Goal: Check status: Check status

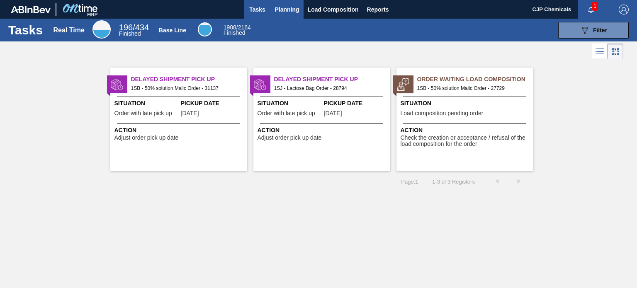
click at [282, 10] on span "Planning" at bounding box center [287, 10] width 24 height 10
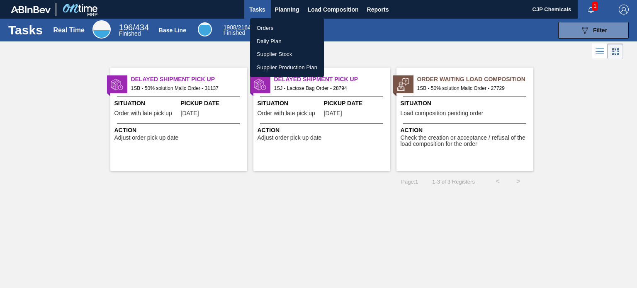
click at [267, 26] on li "Orders" at bounding box center [287, 28] width 74 height 13
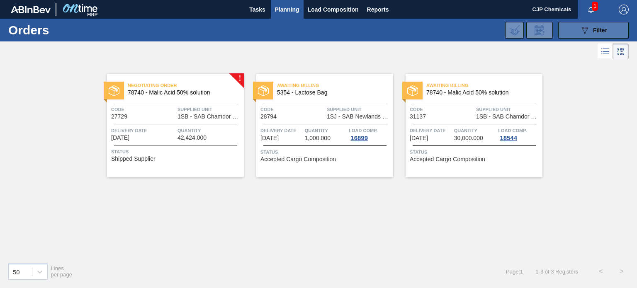
click at [593, 32] on span "Filter" at bounding box center [600, 30] width 14 height 7
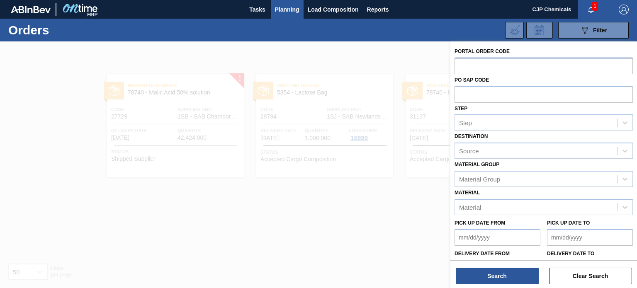
click at [490, 71] on input "text" at bounding box center [544, 66] width 178 height 16
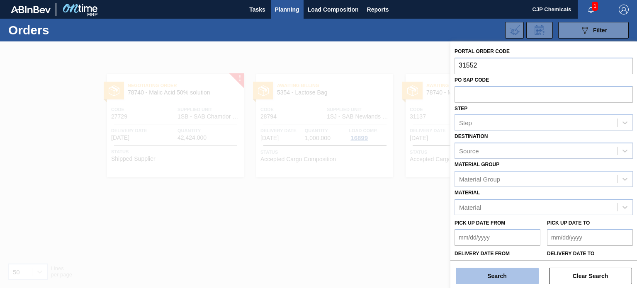
type input "31552"
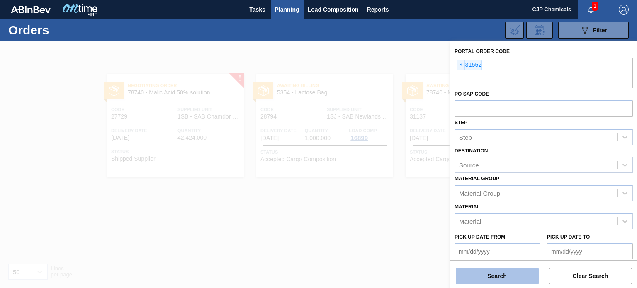
click at [514, 279] on button "Search" at bounding box center [497, 276] width 83 height 17
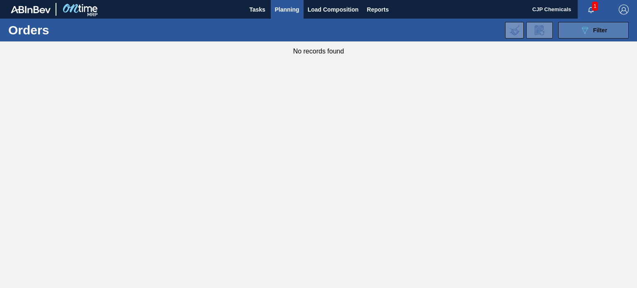
click at [582, 26] on icon "089F7B8B-B2A5-4AFE-B5C0-19BA573D28AC" at bounding box center [585, 30] width 10 height 10
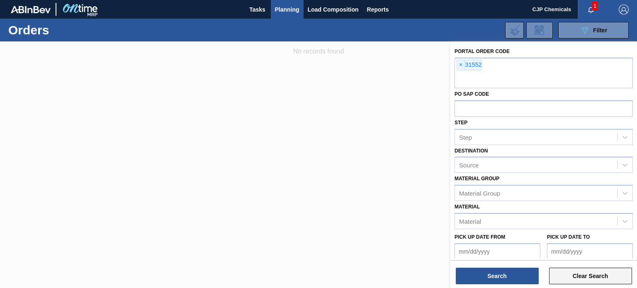
click at [602, 278] on button "Clear Search" at bounding box center [590, 276] width 83 height 17
